Goal: Find specific page/section: Find specific page/section

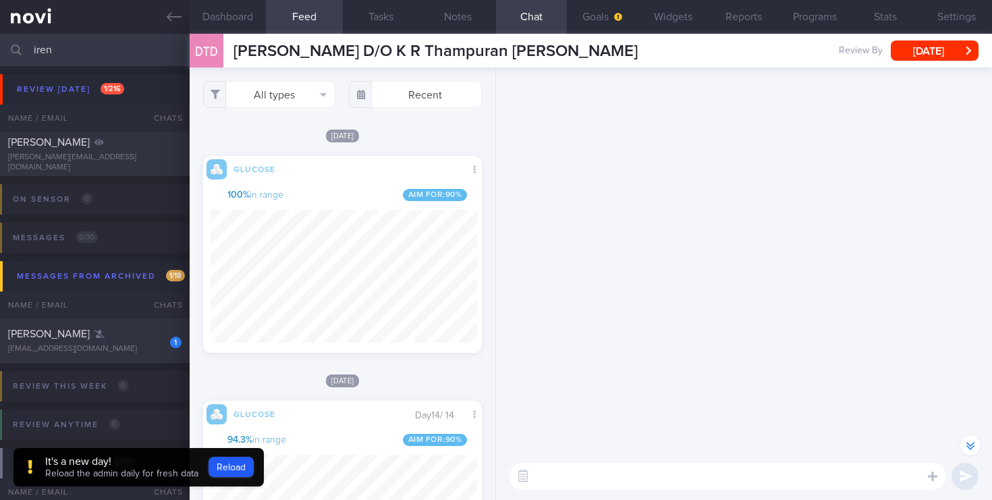
select select "1"
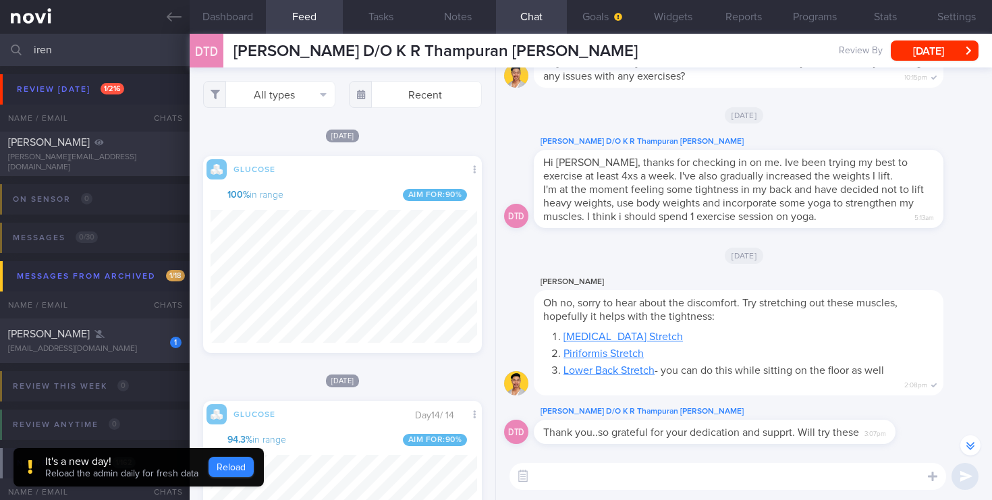
click at [229, 471] on button "Reload" at bounding box center [231, 467] width 45 height 20
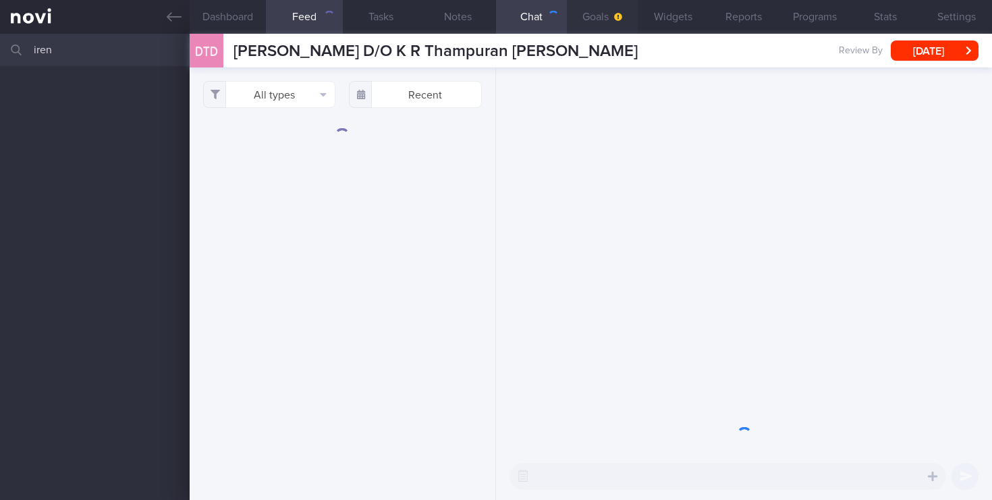
select select "9"
